Goal: Communication & Community: Answer question/provide support

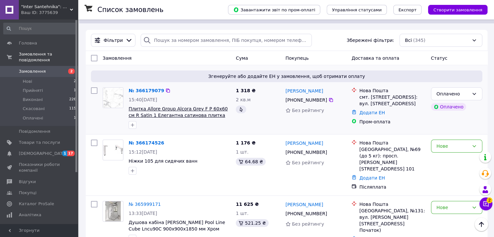
scroll to position [97, 0]
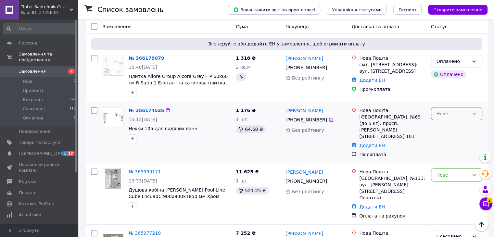
click at [447, 107] on div "Нове" at bounding box center [456, 113] width 51 height 13
click at [442, 118] on li "Прийнято" at bounding box center [456, 116] width 51 height 12
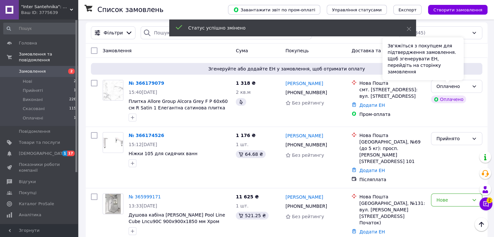
scroll to position [32, 0]
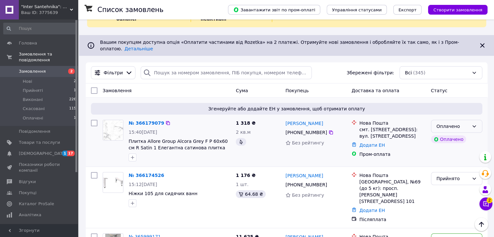
click at [477, 120] on div "Оплачено" at bounding box center [456, 126] width 51 height 13
click at [455, 129] on li "Прийнято" at bounding box center [456, 129] width 51 height 12
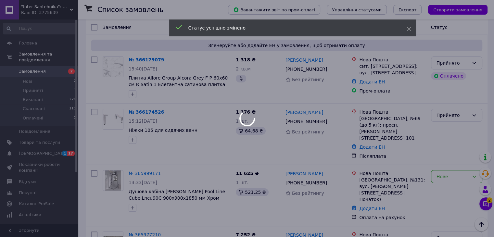
scroll to position [97, 0]
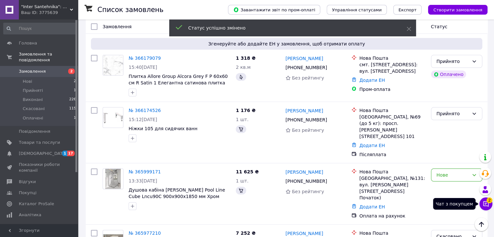
click at [486, 201] on span "2" at bounding box center [489, 200] width 6 height 6
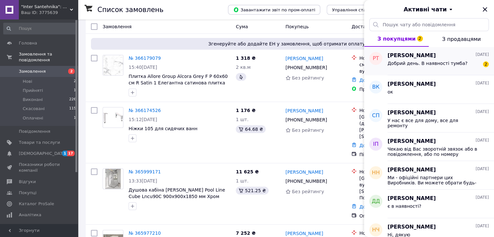
click at [436, 67] on div "Добрий день. В наявності тумба?" at bounding box center [427, 65] width 80 height 9
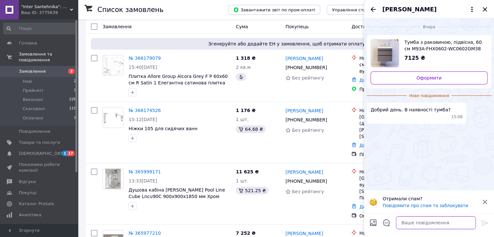
click at [413, 220] on textarea at bounding box center [436, 222] width 80 height 13
type textarea "Добрий вечір"
click at [485, 221] on icon at bounding box center [485, 223] width 8 height 8
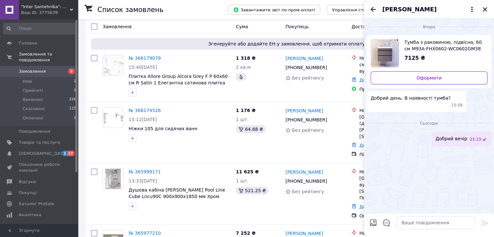
click at [372, 224] on input "Завантажити файли" at bounding box center [373, 223] width 8 height 8
type input "C:\fakepath\листівка.jpg"
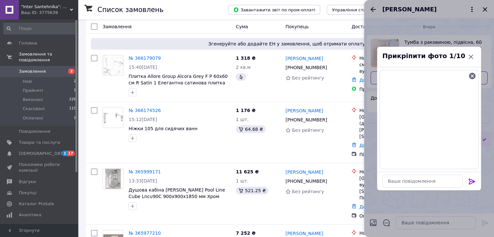
click at [474, 181] on icon at bounding box center [471, 182] width 6 height 6
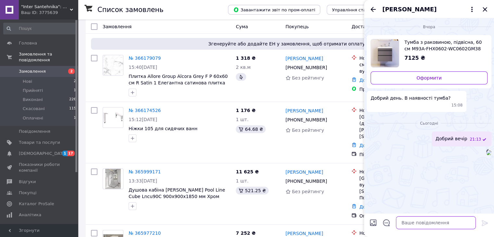
click at [415, 226] on textarea at bounding box center [436, 222] width 80 height 13
type textarea "в"
type textarea "В понеділок напишу по наявності та ціні"
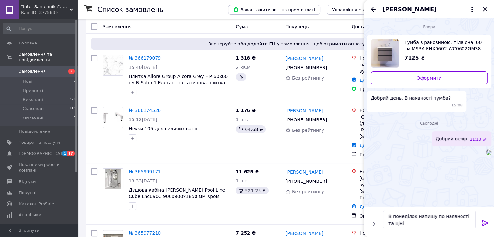
click at [485, 222] on icon at bounding box center [484, 223] width 6 height 6
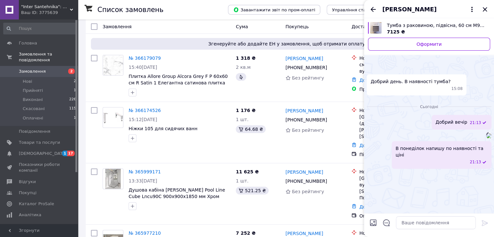
scroll to position [0, 0]
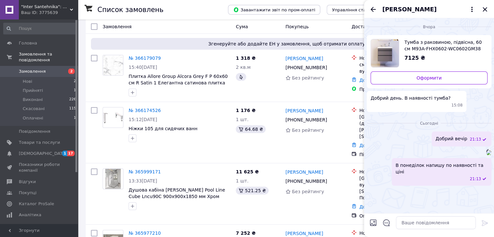
click at [425, 49] on span "Тумба з раковиною, підвісна, 60 см M93A-FHX0602-WC0602GM38 [DOMAIN_NAME] Hit Ко…" at bounding box center [443, 45] width 78 height 13
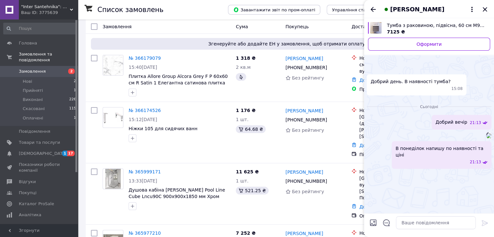
scroll to position [36, 0]
click at [416, 228] on textarea at bounding box center [436, 222] width 80 height 13
type textarea "Напишіть свій Вайбер"
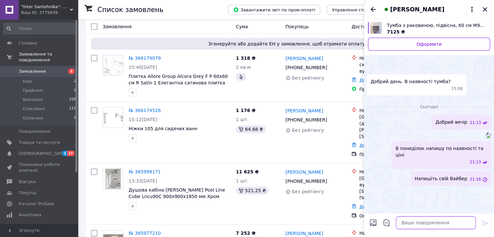
scroll to position [53, 0]
click at [484, 9] on icon "Закрити" at bounding box center [484, 9] width 4 height 4
